Goal: Transaction & Acquisition: Purchase product/service

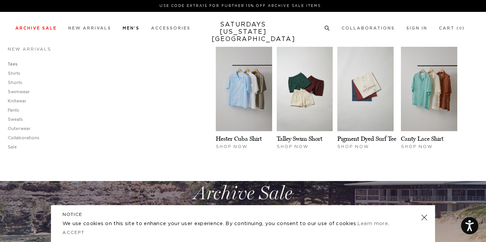
click at [13, 65] on link "Tees" at bounding box center [13, 64] width 10 height 4
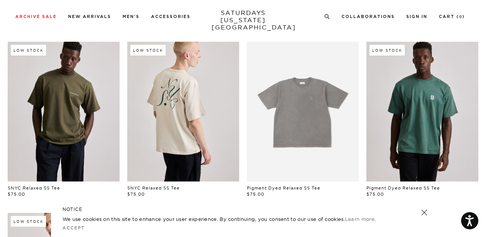
scroll to position [223, 0]
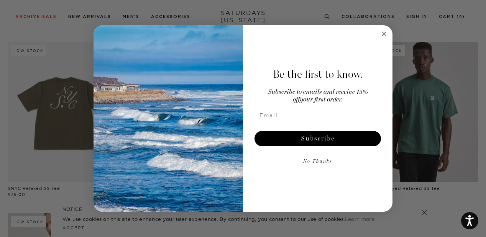
click at [382, 34] on circle "Close dialog" at bounding box center [384, 33] width 9 height 9
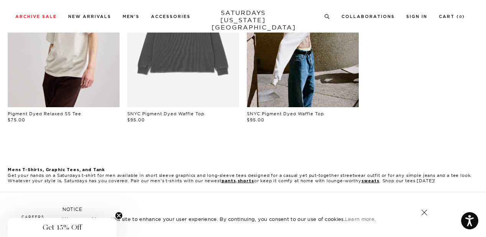
scroll to position [566, 0]
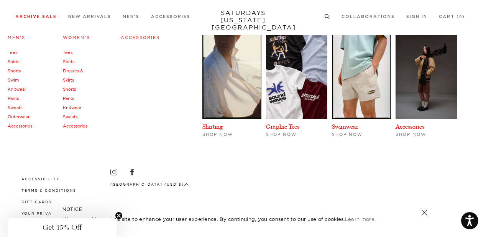
click at [14, 52] on link "Tees" at bounding box center [13, 52] width 10 height 5
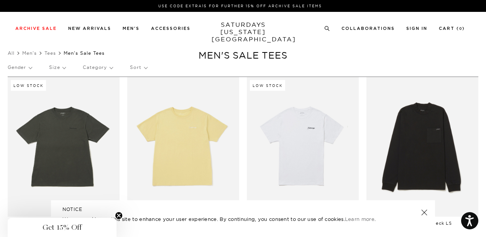
scroll to position [0, 5]
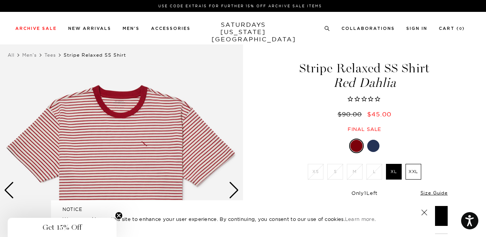
click at [372, 145] on div at bounding box center [373, 146] width 12 height 12
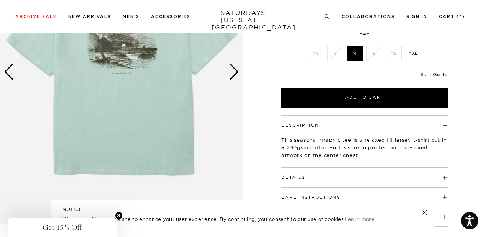
scroll to position [119, 0]
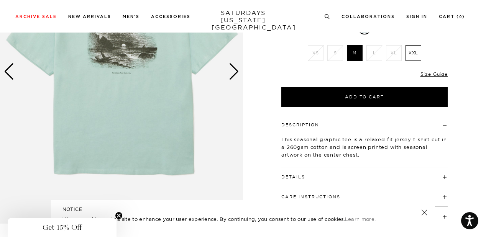
click at [235, 72] on div "Next slide" at bounding box center [234, 71] width 10 height 17
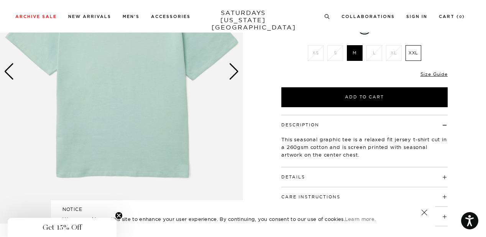
click at [235, 72] on div "Next slide" at bounding box center [234, 71] width 10 height 17
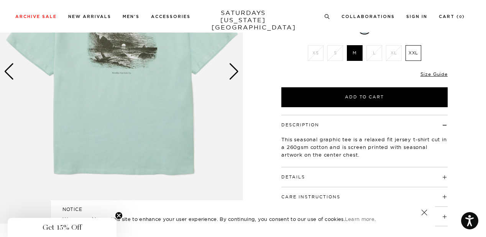
click at [164, 62] on img at bounding box center [121, 72] width 243 height 304
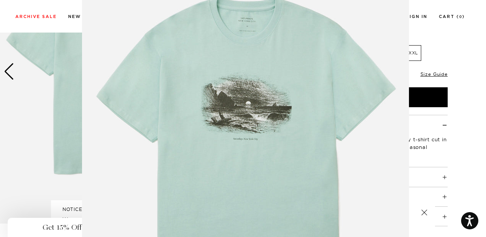
scroll to position [0, 0]
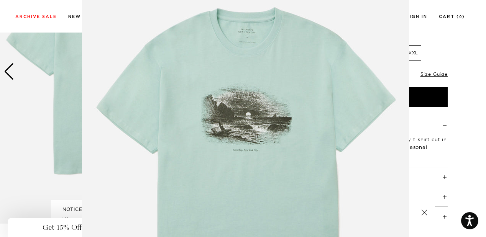
click at [420, 92] on figure at bounding box center [243, 118] width 486 height 237
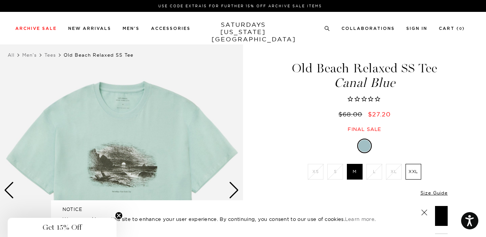
scroll to position [0, 0]
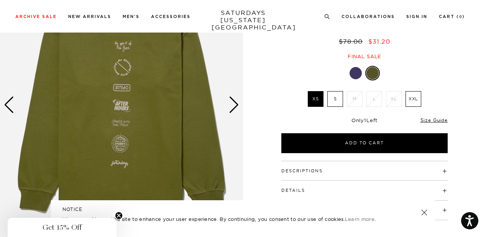
scroll to position [86, 0]
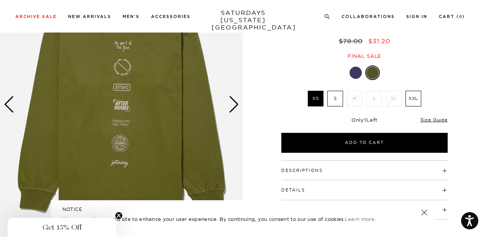
click at [361, 74] on div at bounding box center [355, 73] width 12 height 12
